Goal: Book appointment/travel/reservation

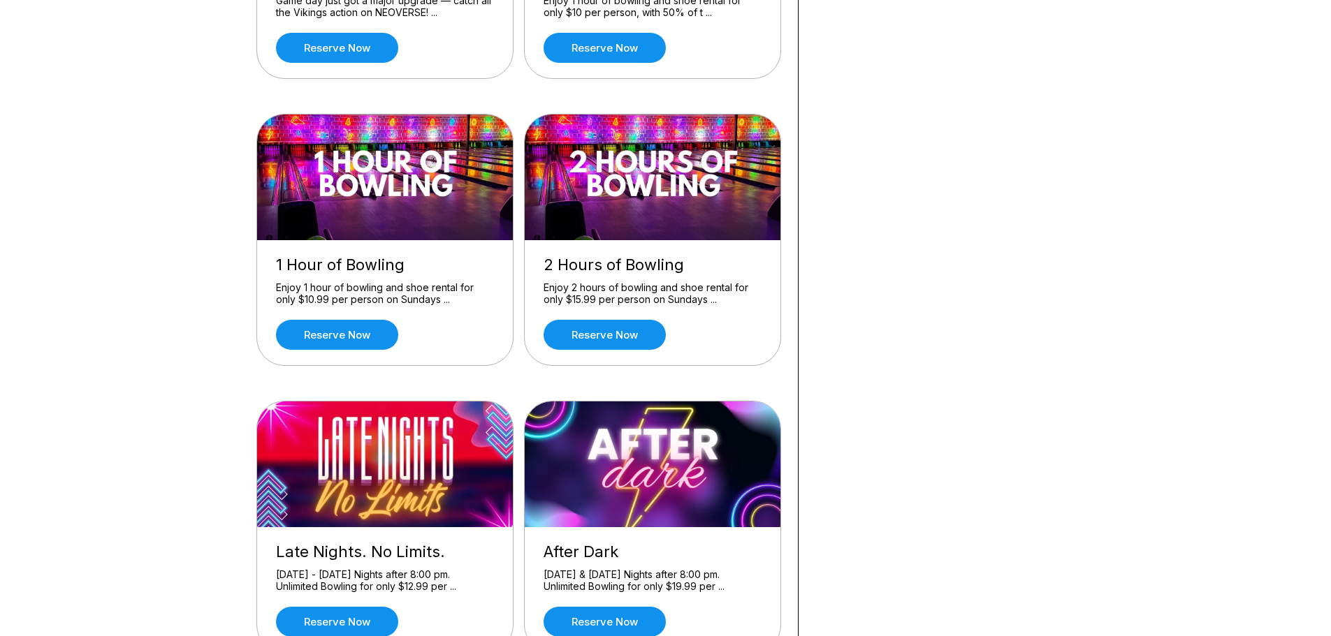
scroll to position [349, 0]
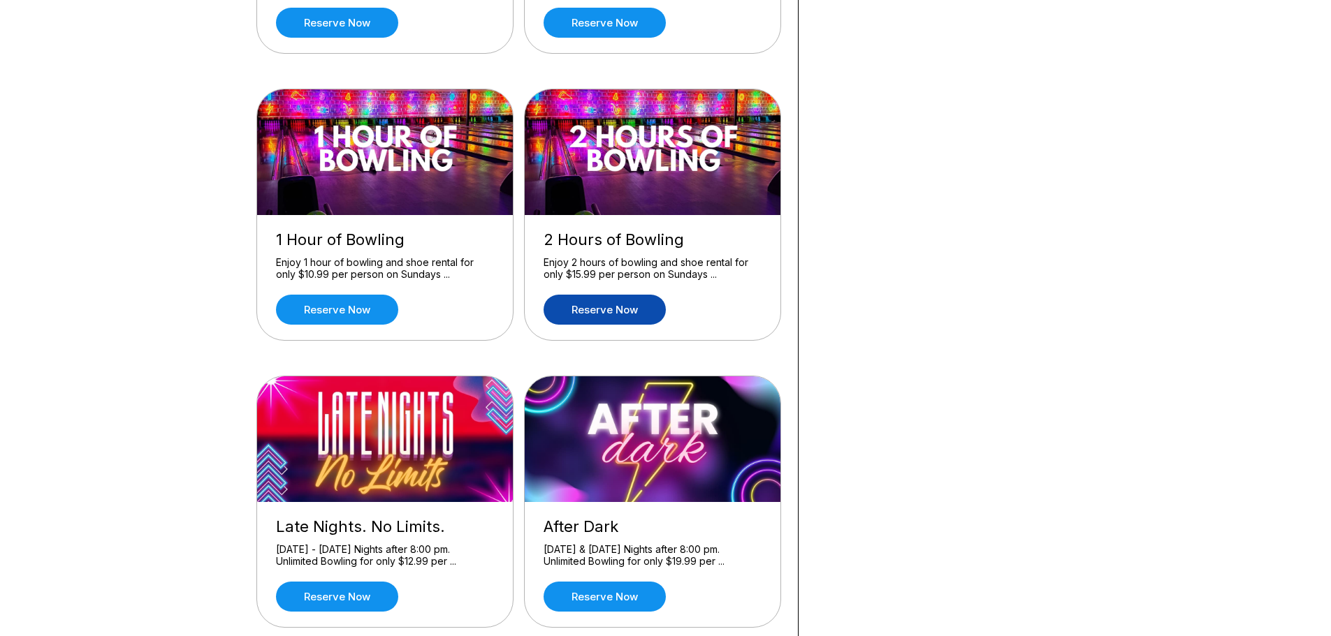
click at [585, 311] on link "Reserve now" at bounding box center [604, 310] width 122 height 30
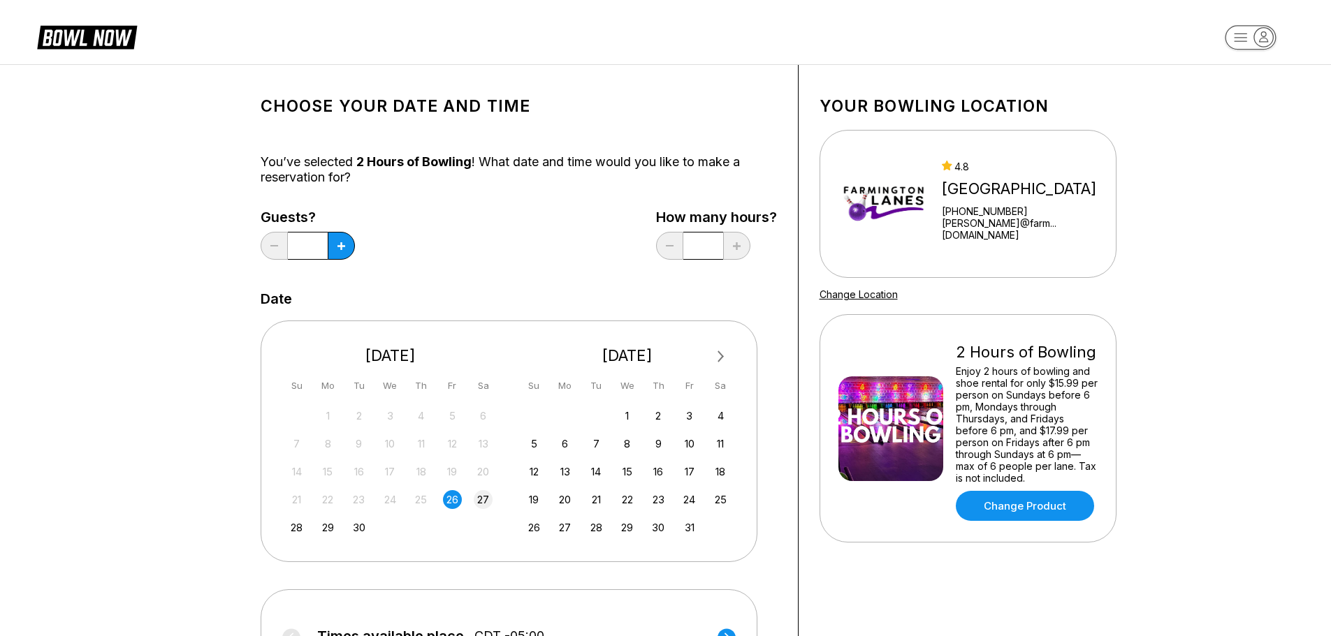
click at [482, 497] on div "27" at bounding box center [483, 499] width 19 height 19
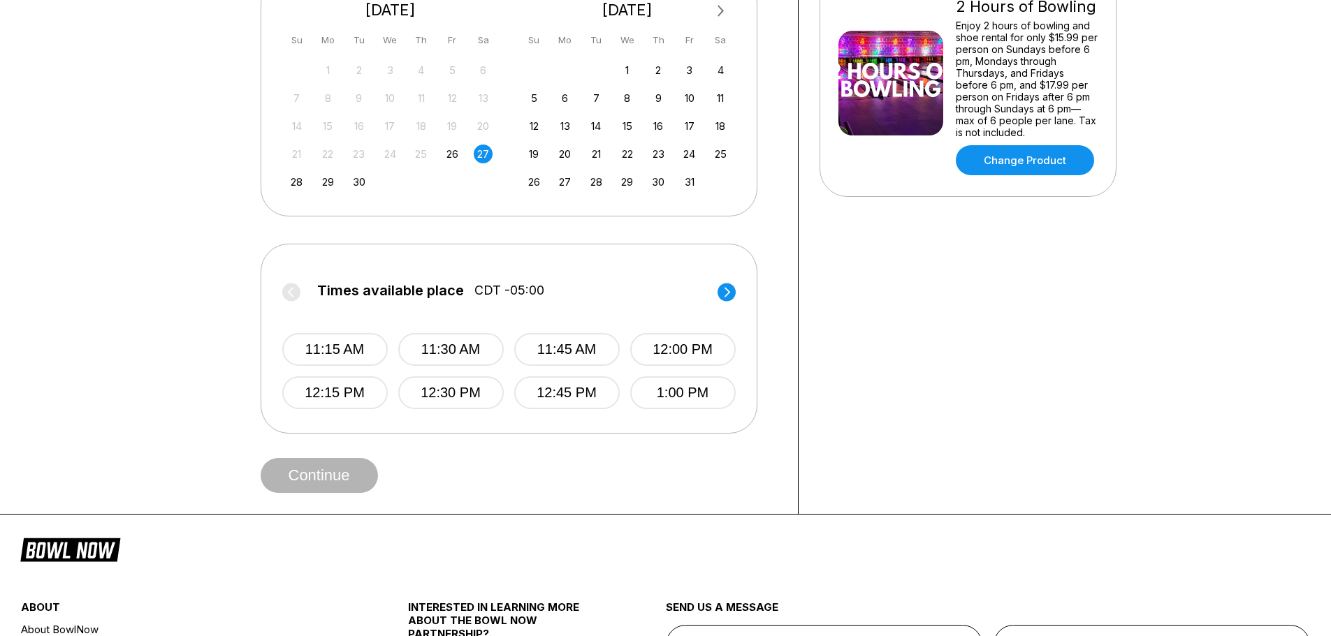
scroll to position [349, 0]
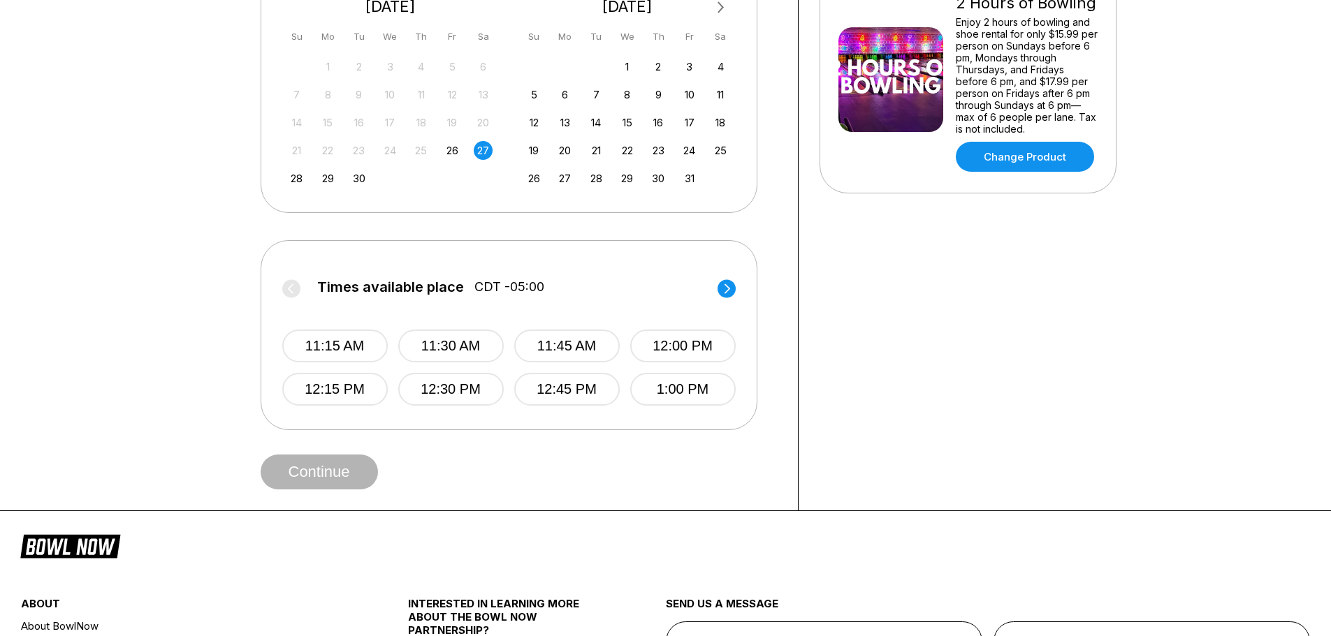
click at [732, 284] on circle at bounding box center [726, 288] width 18 height 18
click at [731, 284] on circle at bounding box center [726, 288] width 18 height 18
click at [286, 295] on circle at bounding box center [291, 288] width 18 height 18
click at [727, 291] on icon at bounding box center [727, 289] width 6 height 10
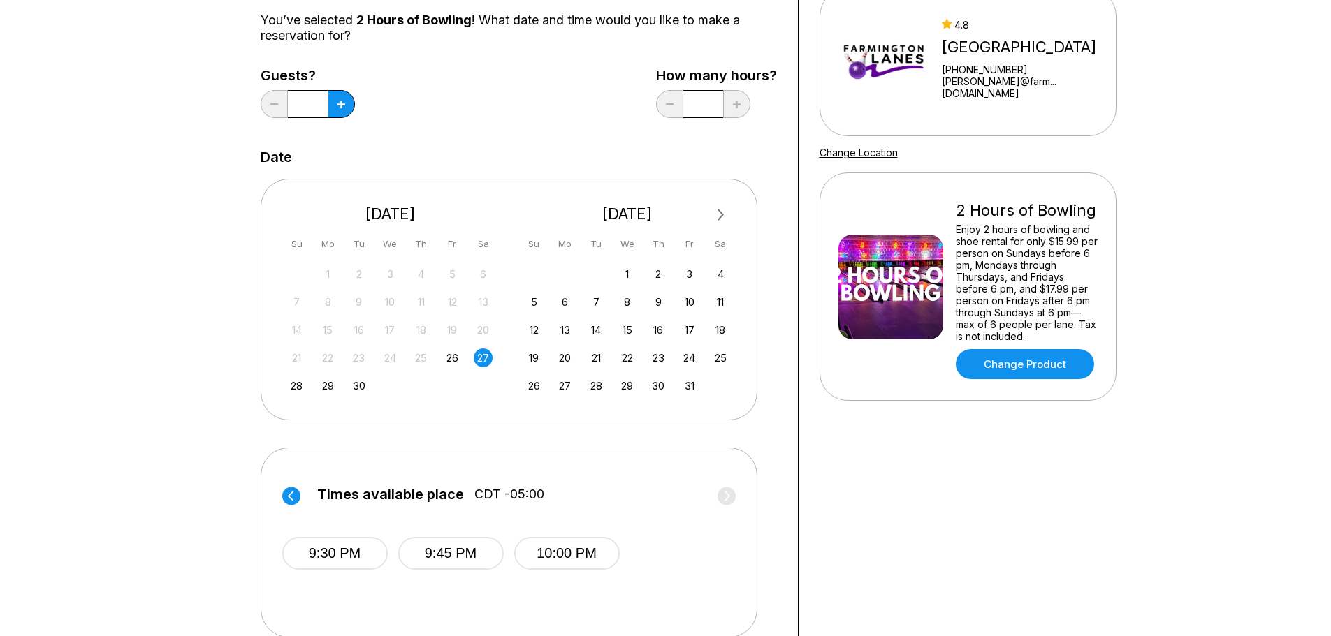
scroll to position [140, 0]
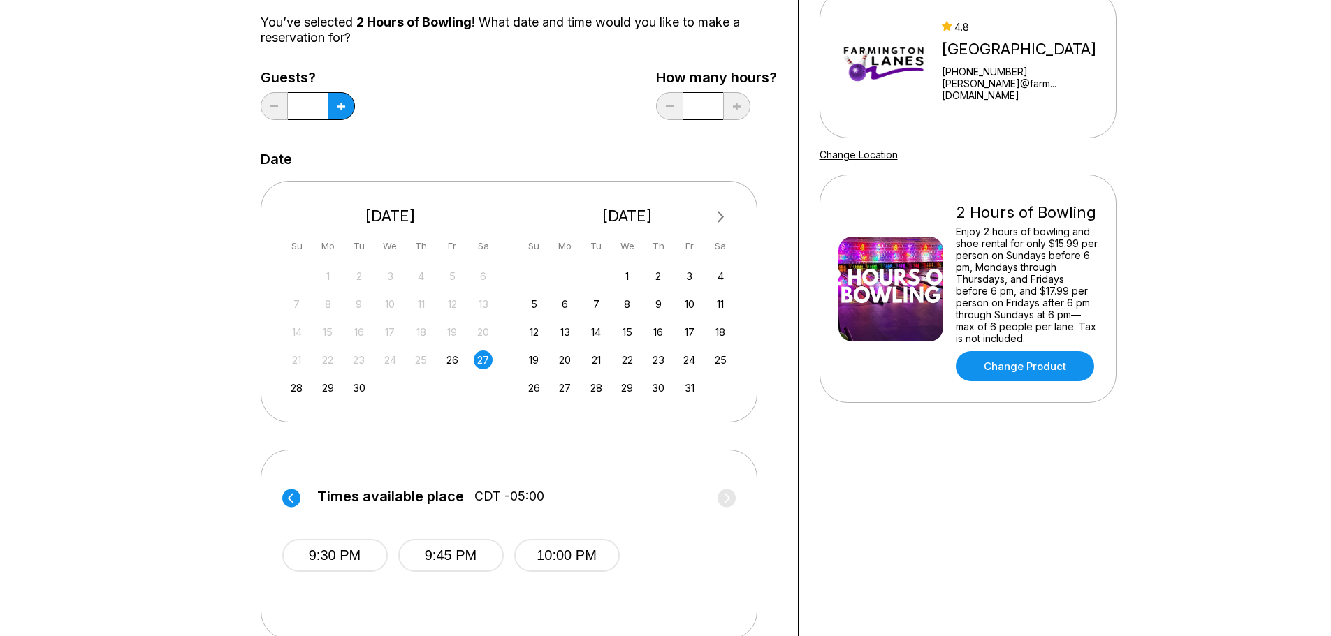
click at [708, 102] on input "*" at bounding box center [703, 106] width 40 height 28
click at [680, 105] on div "*" at bounding box center [703, 106] width 94 height 28
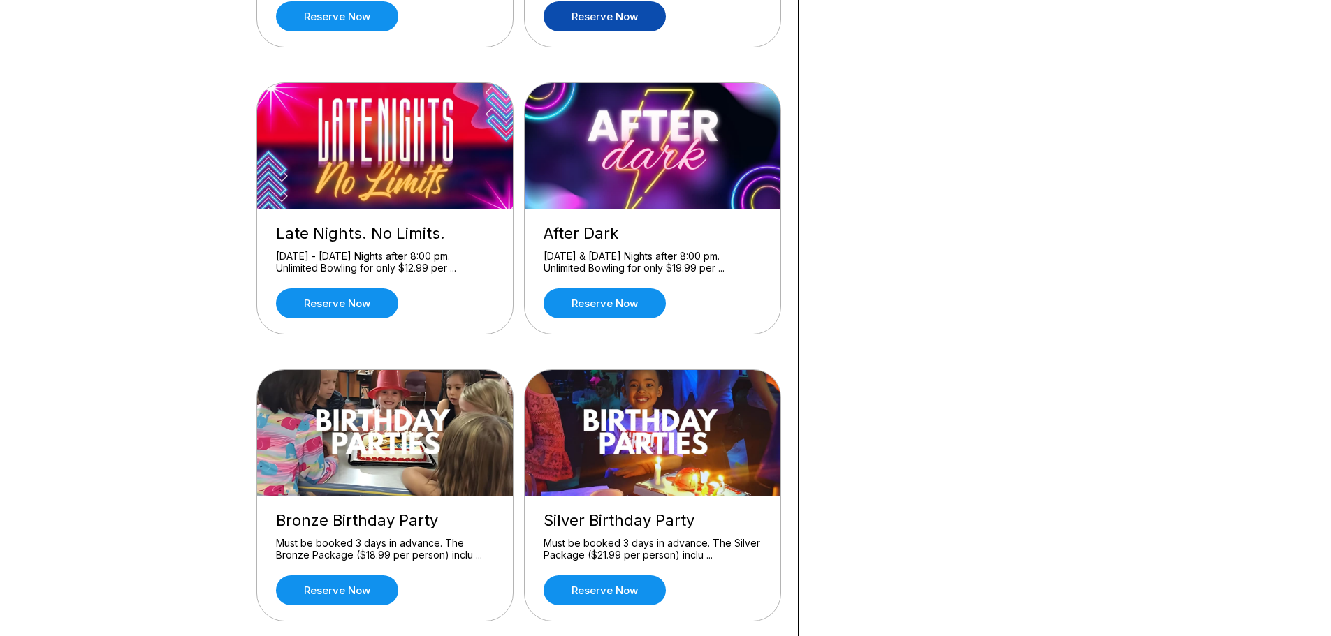
scroll to position [629, 0]
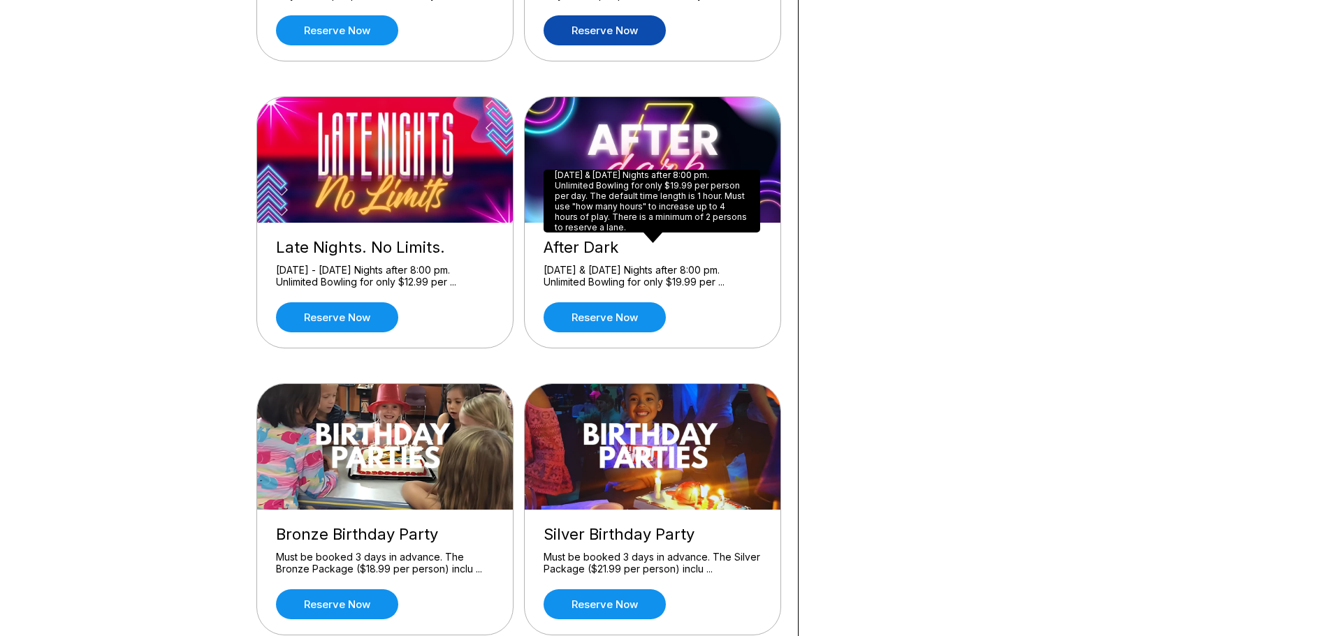
click at [654, 218] on div "[DATE] & [DATE] Nights after 8:00 pm. Unlimited Bowling for only $19.99 per per…" at bounding box center [651, 201] width 217 height 63
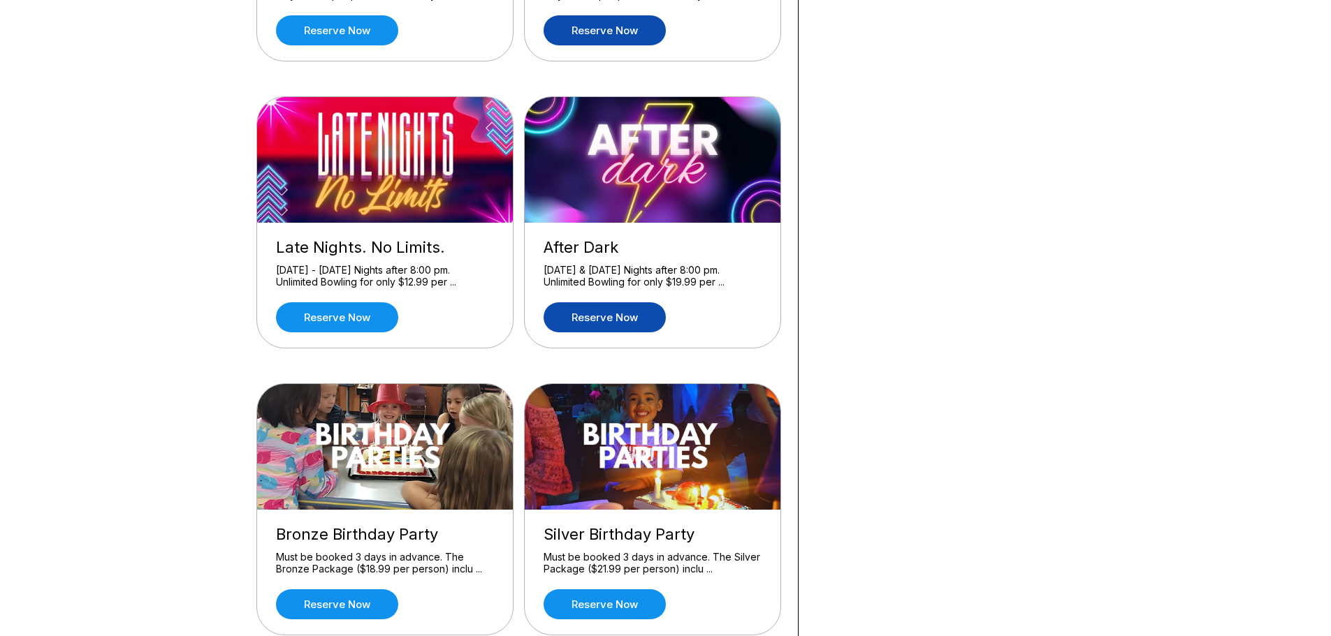
click at [613, 314] on link "Reserve now" at bounding box center [604, 317] width 122 height 30
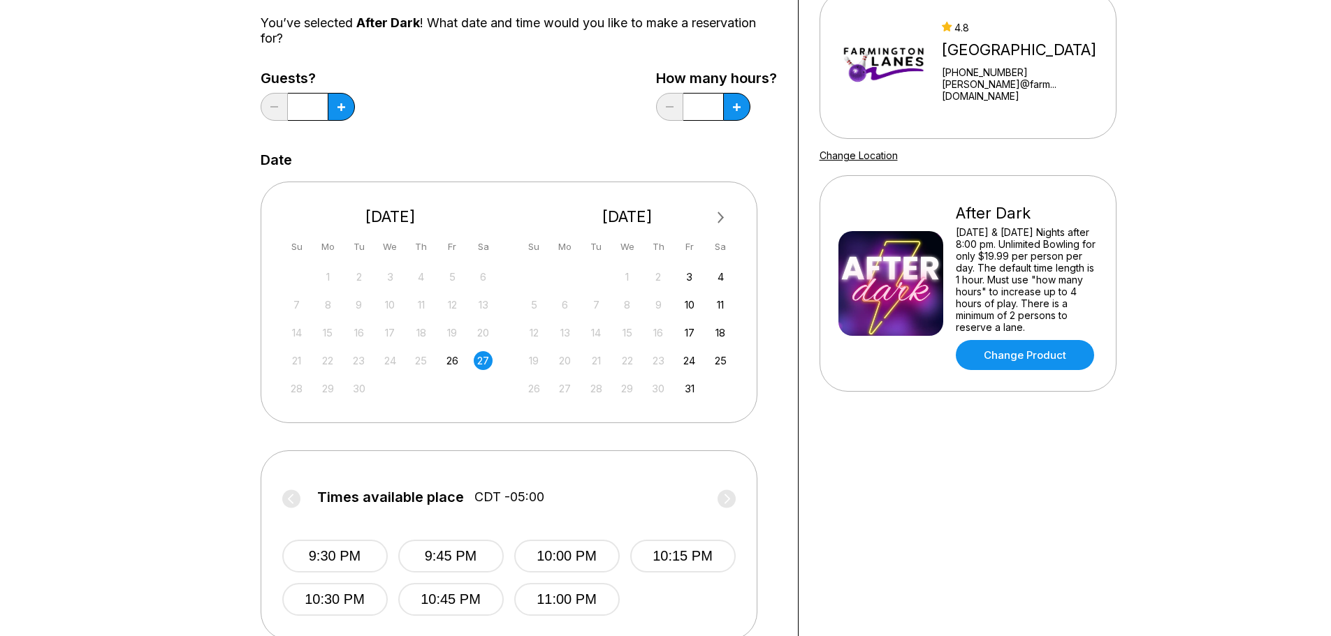
scroll to position [140, 0]
click at [487, 359] on div "27" at bounding box center [483, 360] width 19 height 19
